Goal: Find specific page/section: Find specific page/section

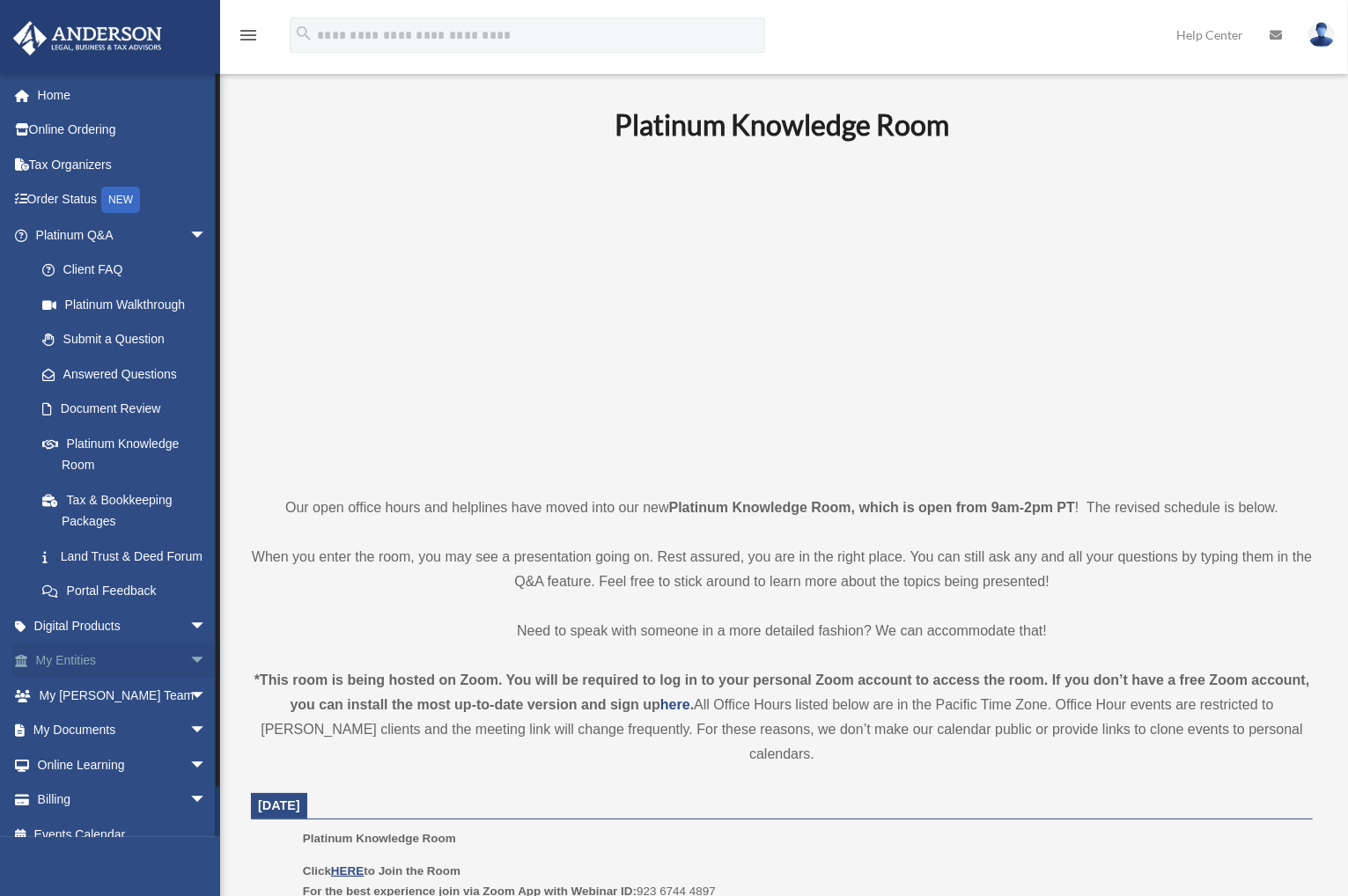
click at [105, 679] on link "My Entities arrow_drop_down" at bounding box center [122, 660] width 221 height 35
click at [189, 680] on span "arrow_drop_down" at bounding box center [206, 661] width 35 height 36
click at [151, 709] on link "Overview" at bounding box center [129, 695] width 209 height 35
click at [103, 712] on link "Overview" at bounding box center [129, 695] width 209 height 35
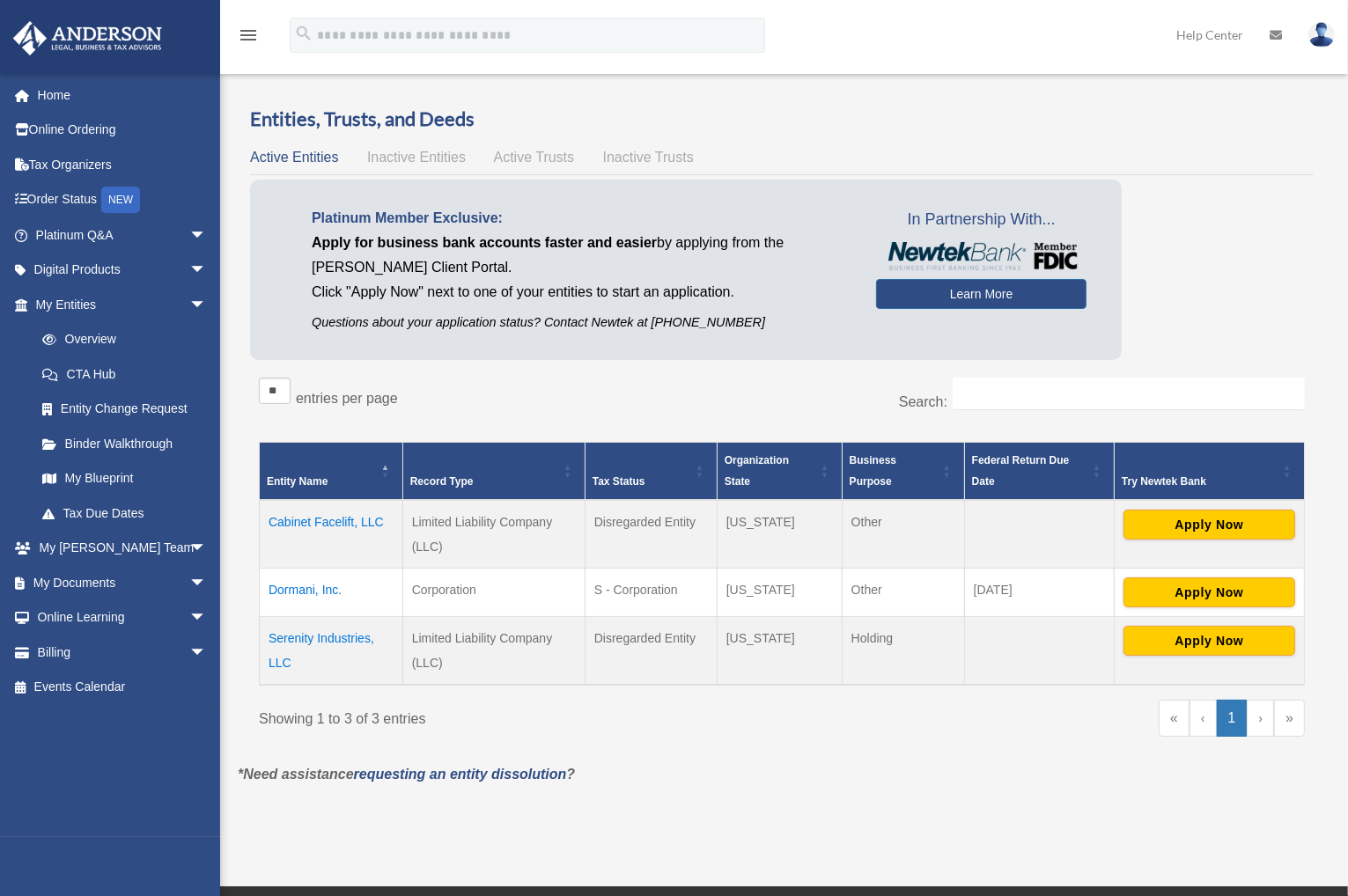
click at [312, 586] on td "Dormani, Inc." at bounding box center [331, 592] width 144 height 48
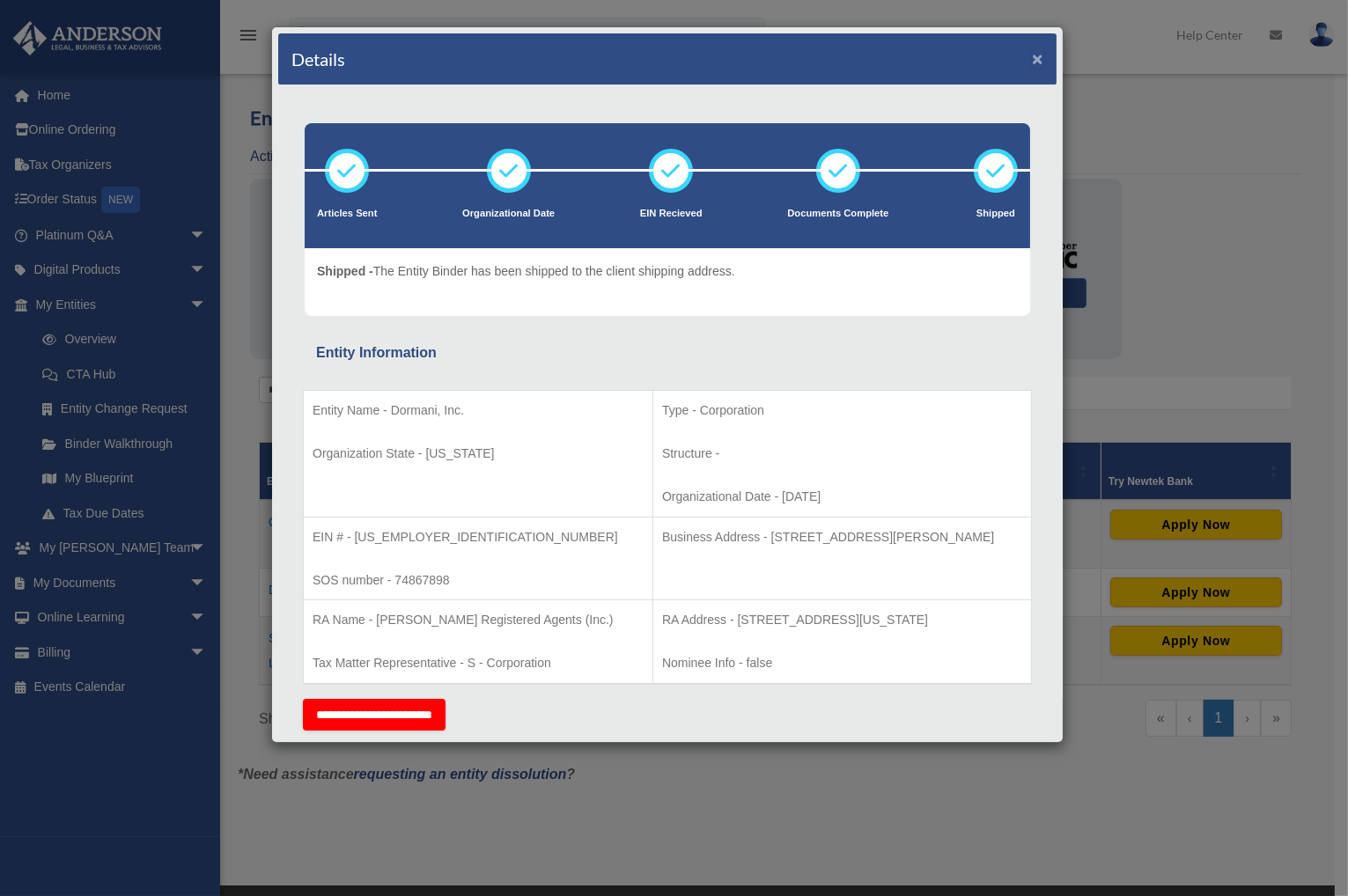
click at [1032, 57] on button "×" at bounding box center [1038, 58] width 11 height 19
